Goal: Transaction & Acquisition: Purchase product/service

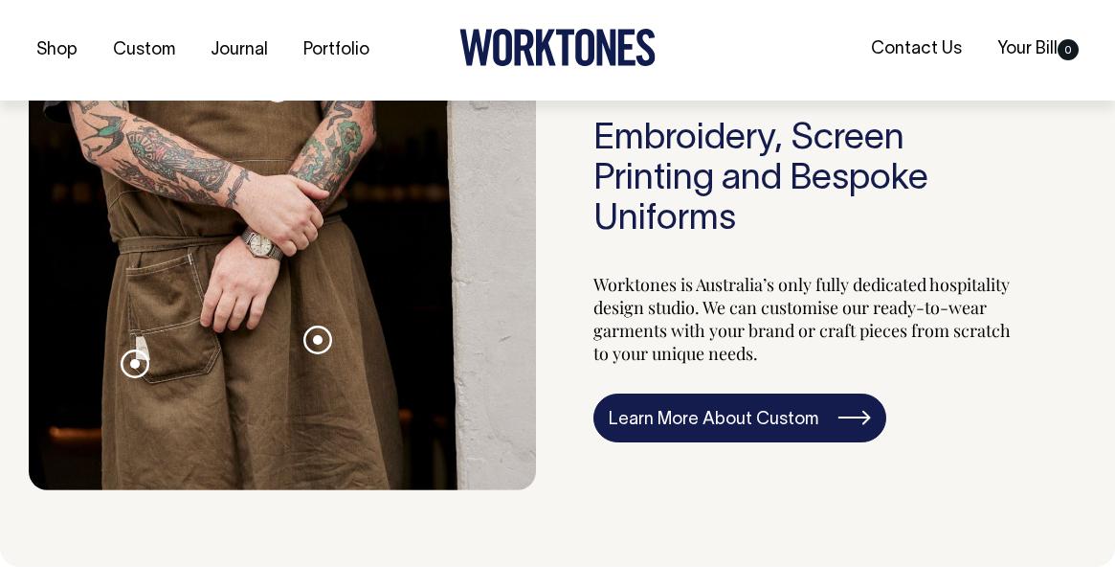
scroll to position [1738, 0]
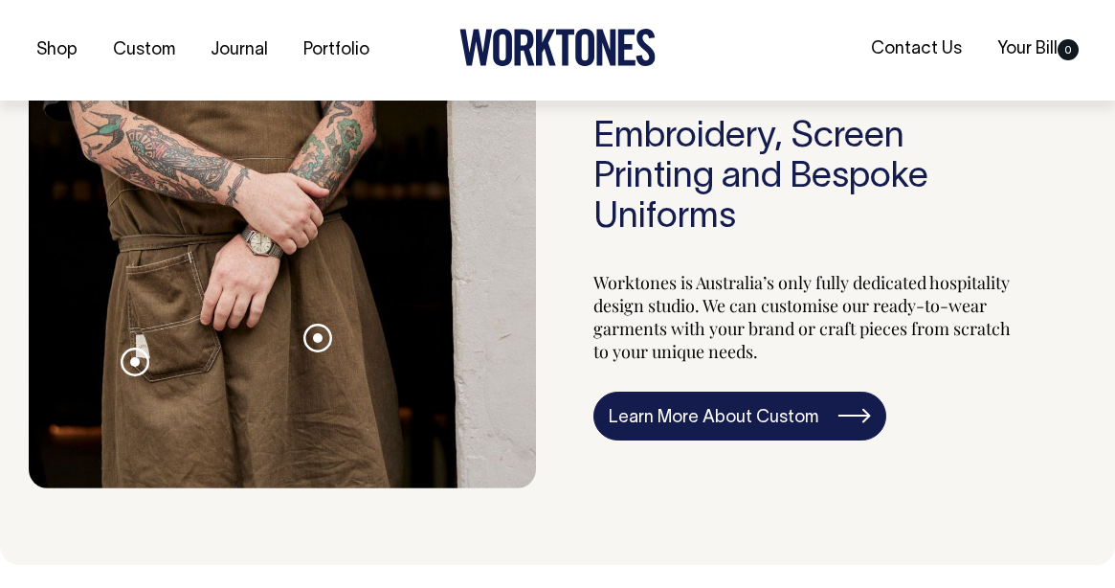
click at [671, 441] on link "Learn More About Custom" at bounding box center [739, 416] width 293 height 50
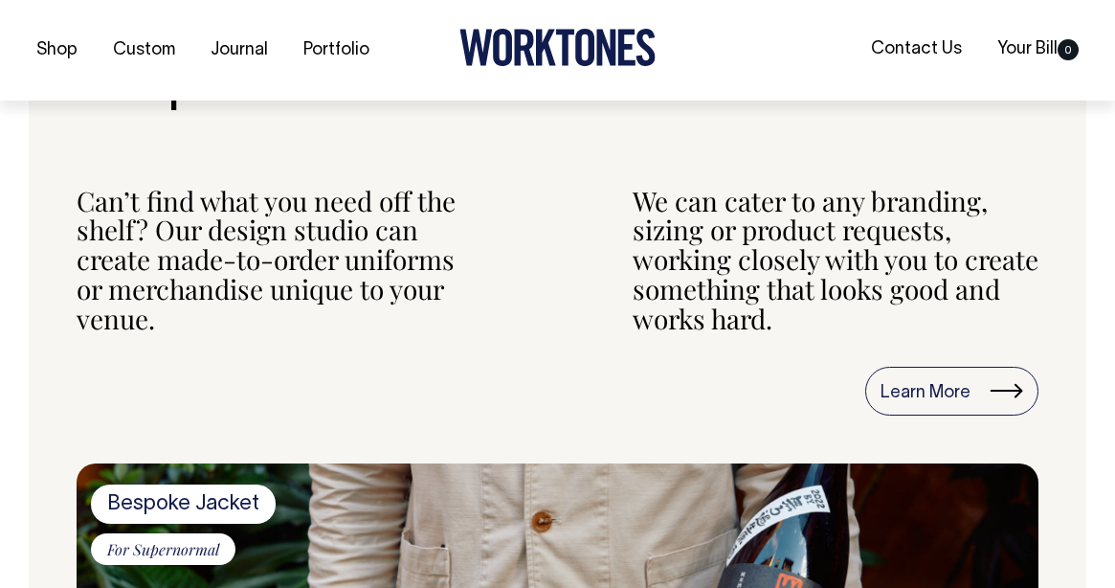
scroll to position [1207, 0]
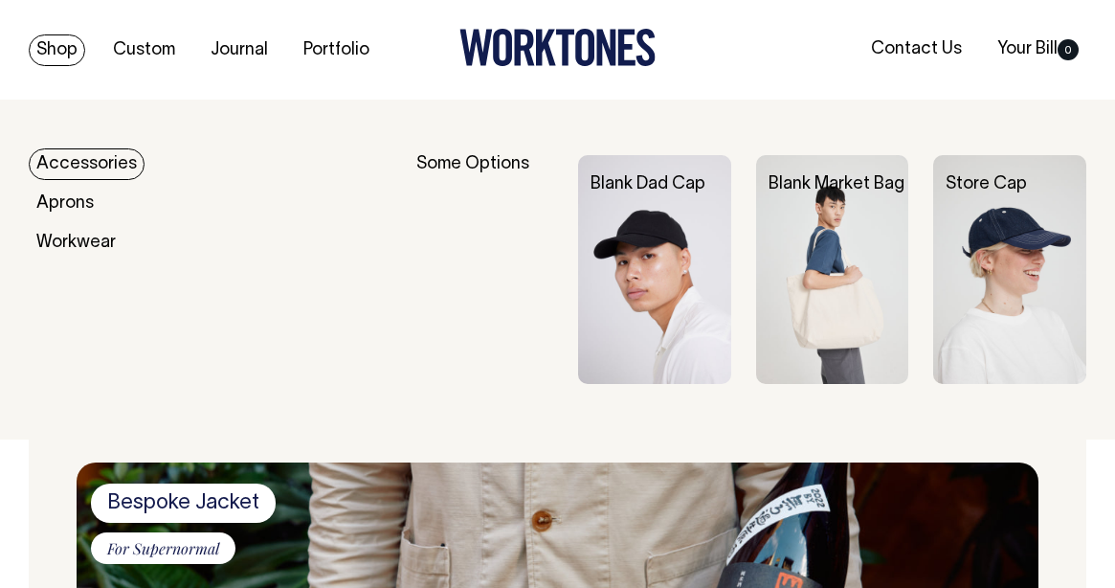
click at [48, 56] on link "Shop" at bounding box center [57, 50] width 56 height 32
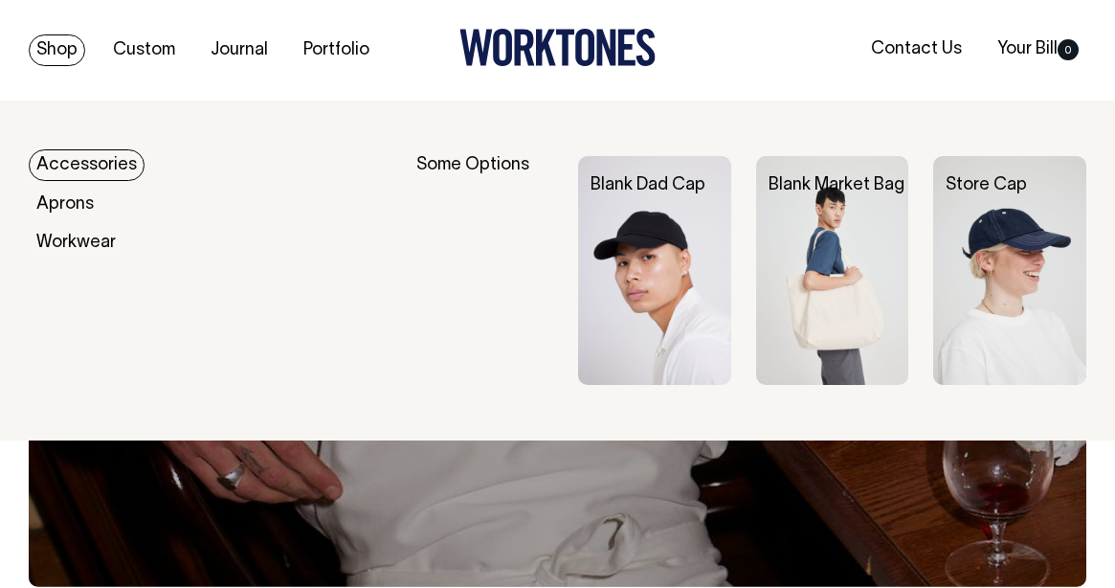
click at [44, 42] on link "Shop" at bounding box center [57, 50] width 56 height 32
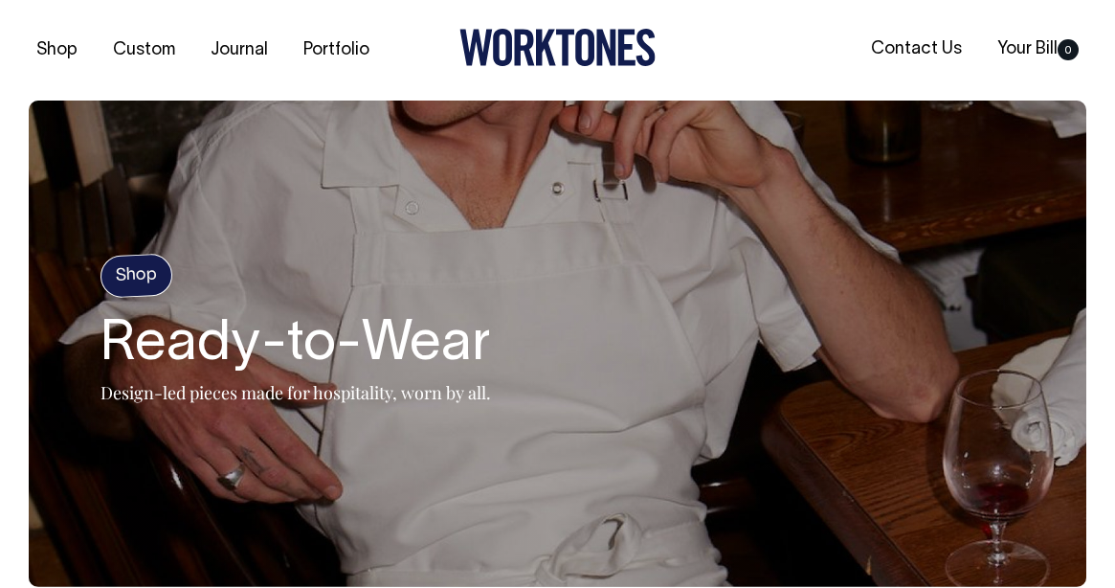
click at [135, 279] on h4 "Shop" at bounding box center [137, 275] width 74 height 45
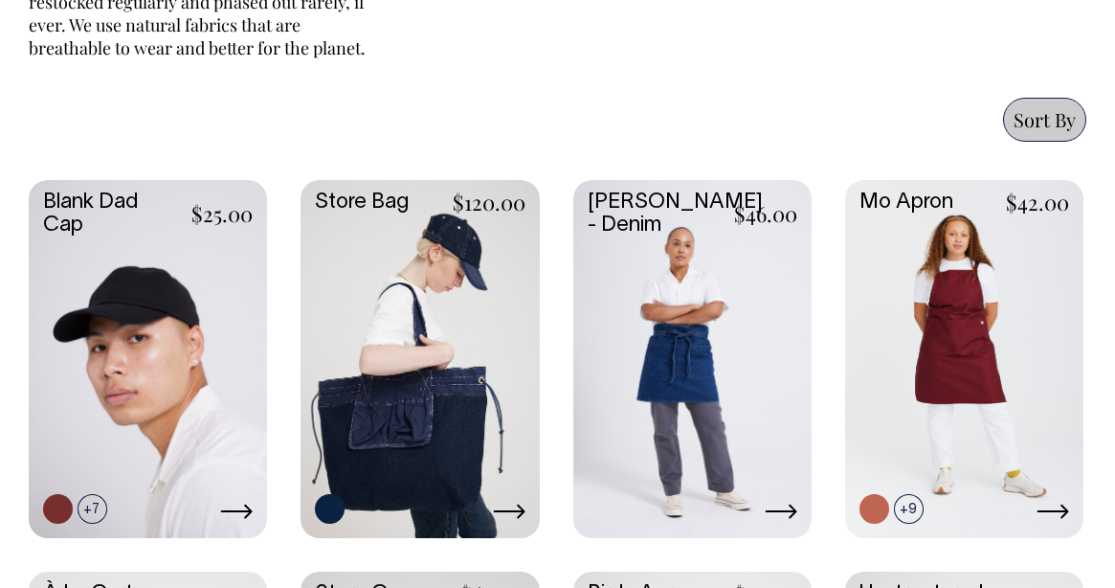
scroll to position [902, 0]
